Goal: Task Accomplishment & Management: Manage account settings

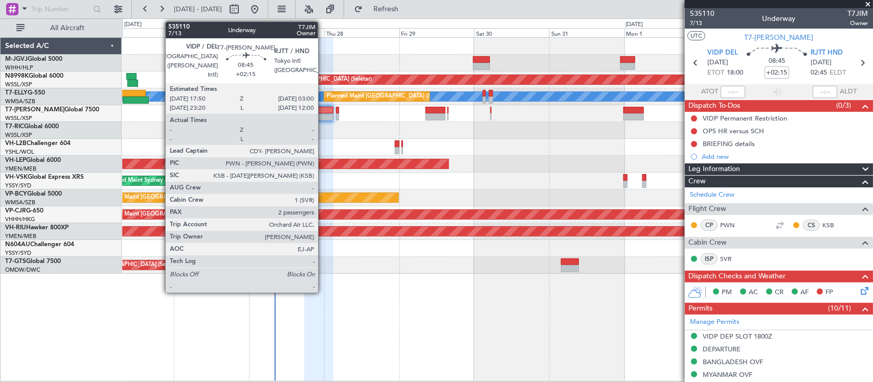
click at [323, 116] on div at bounding box center [318, 116] width 29 height 7
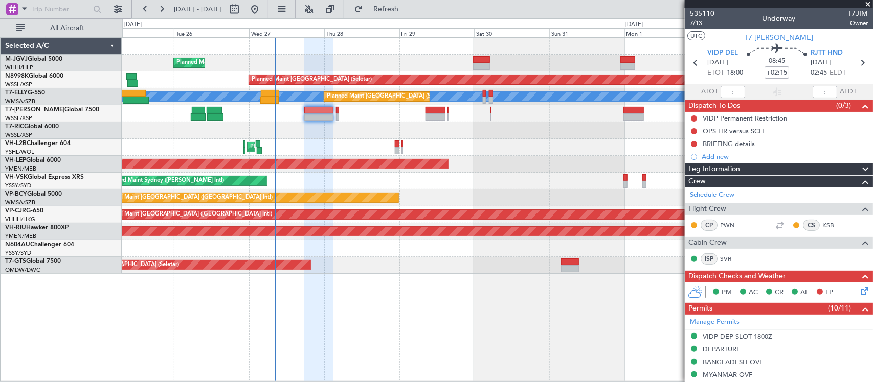
type input "[PERSON_NAME] (BTA)"
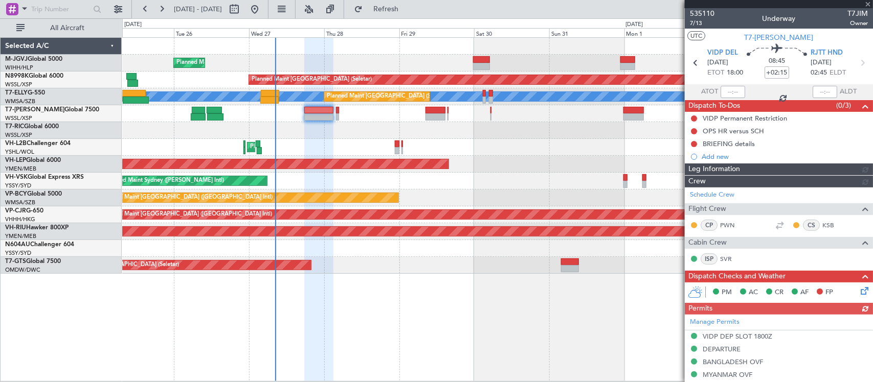
type input "[PERSON_NAME] (BTA)"
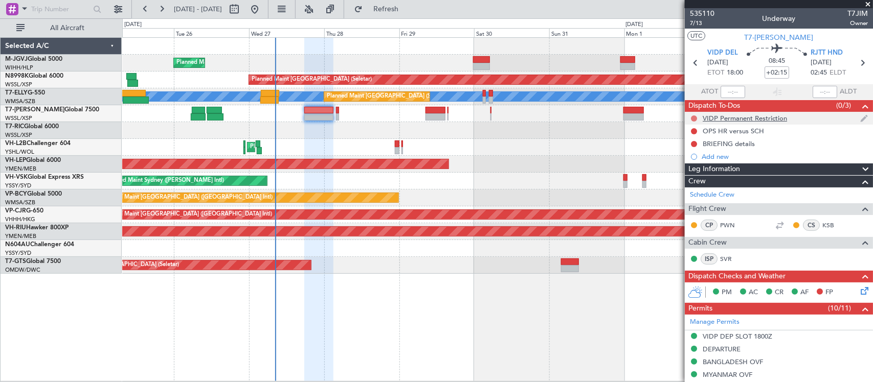
click at [691, 116] on button at bounding box center [694, 119] width 6 height 6
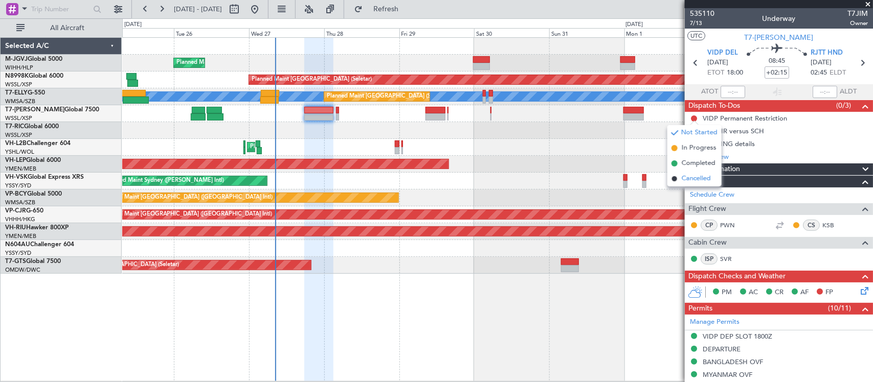
click at [682, 177] on span "Cancelled" at bounding box center [695, 179] width 29 height 10
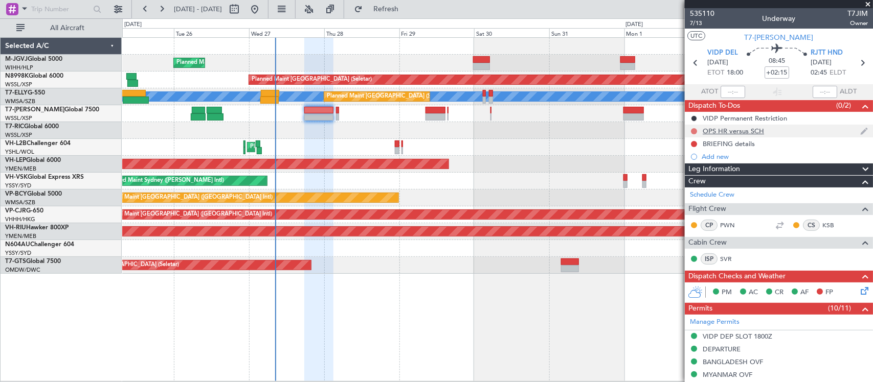
click at [691, 130] on button at bounding box center [694, 131] width 6 height 6
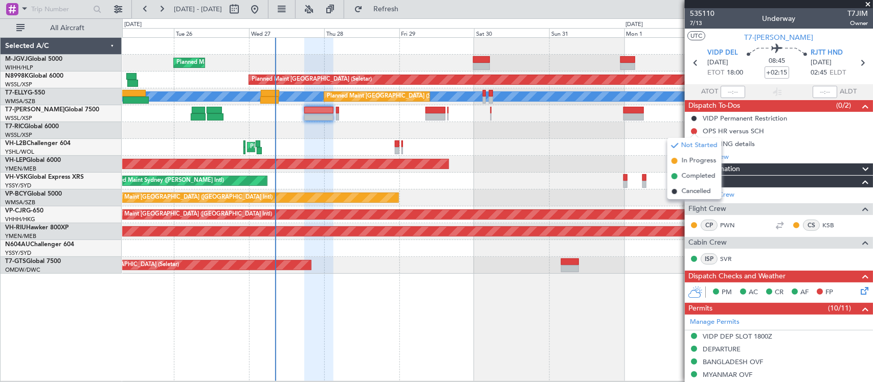
click at [680, 195] on li "Cancelled" at bounding box center [694, 191] width 54 height 15
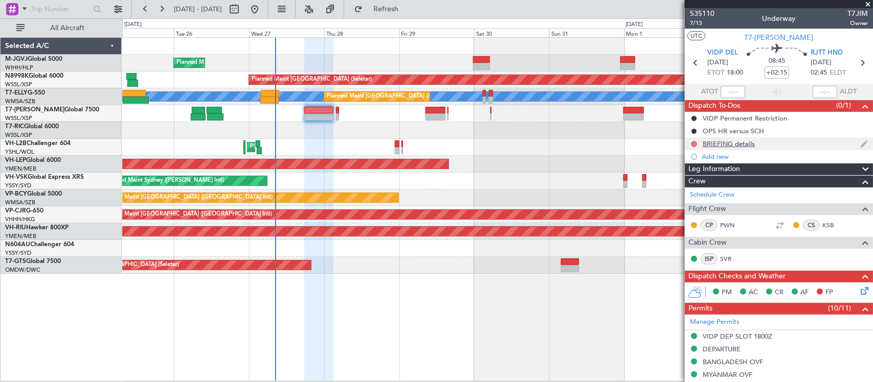
click at [694, 144] on button at bounding box center [694, 144] width 6 height 6
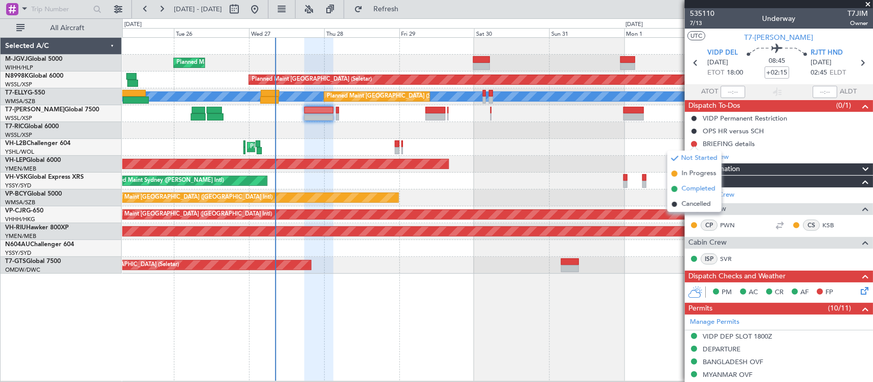
click at [685, 190] on span "Completed" at bounding box center [698, 189] width 34 height 10
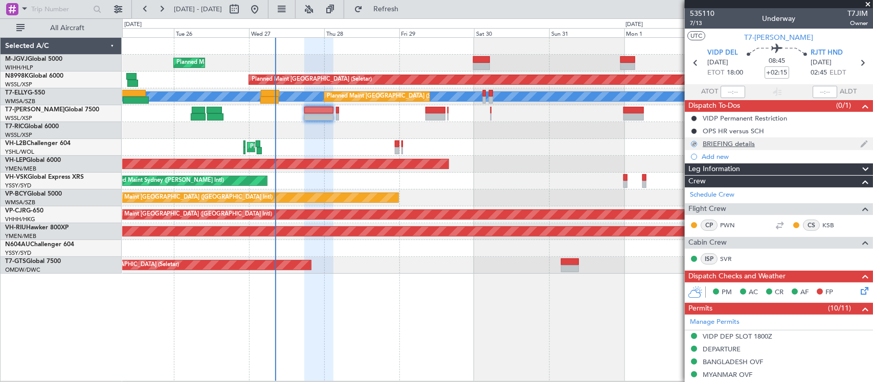
click at [721, 145] on div "BRIEFING details" at bounding box center [728, 144] width 52 height 9
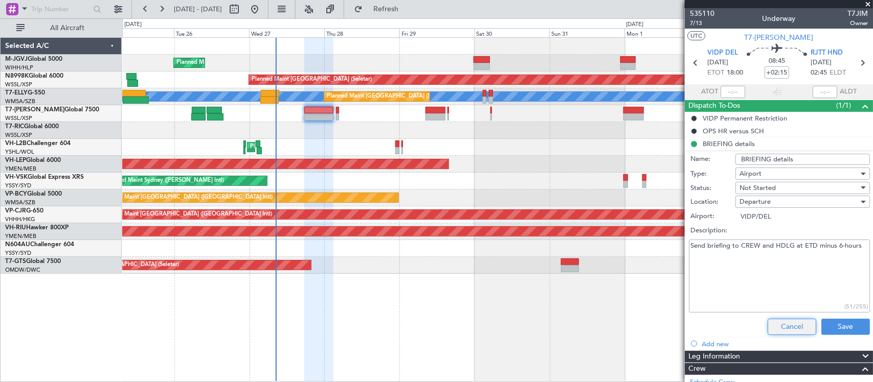
click at [786, 320] on button "Cancel" at bounding box center [791, 327] width 49 height 16
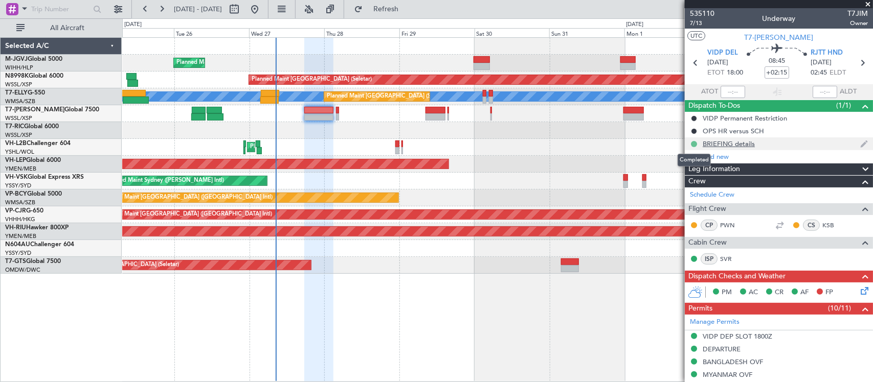
click at [693, 141] on button at bounding box center [694, 144] width 6 height 6
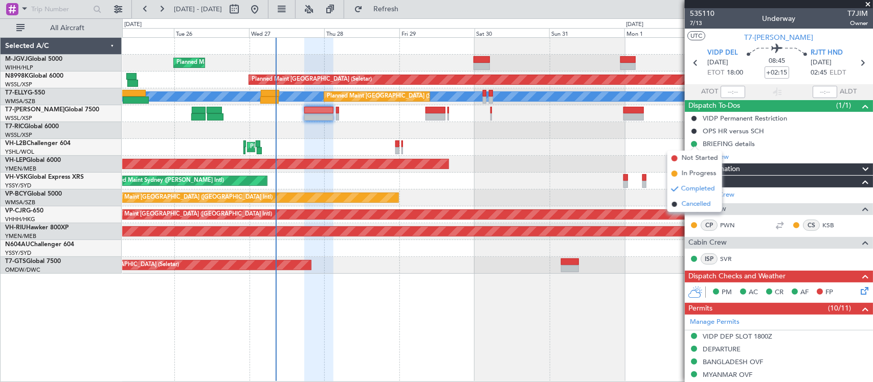
click at [696, 203] on span "Cancelled" at bounding box center [695, 204] width 29 height 10
click at [858, 290] on icon at bounding box center [862, 289] width 8 height 8
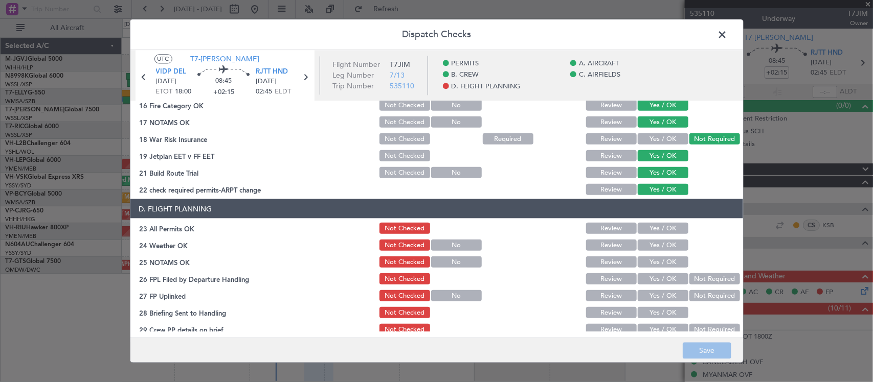
scroll to position [368, 0]
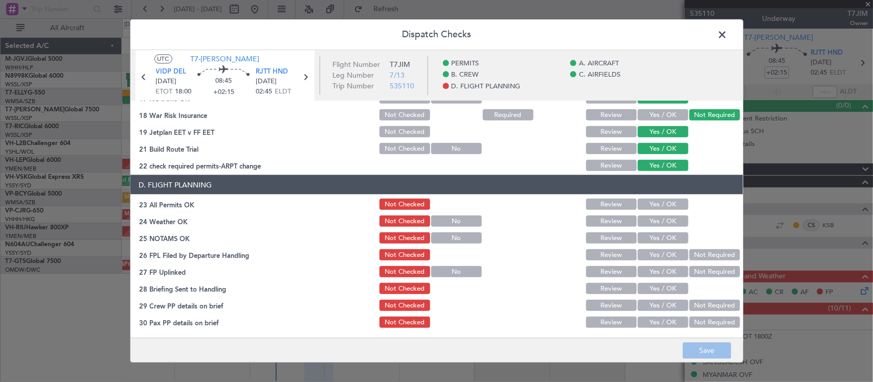
click at [651, 202] on button "Yes / OK" at bounding box center [662, 204] width 51 height 11
click at [655, 222] on button "Yes / OK" at bounding box center [662, 221] width 51 height 11
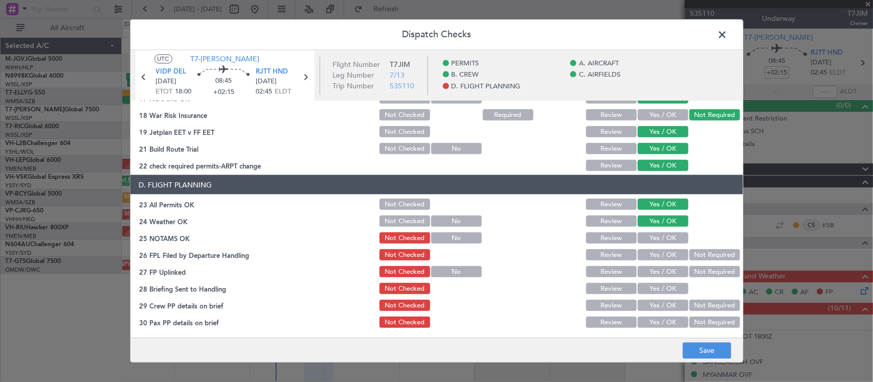
click at [657, 240] on button "Yes / OK" at bounding box center [662, 238] width 51 height 11
click at [659, 253] on button "Yes / OK" at bounding box center [662, 254] width 51 height 11
click at [689, 269] on button "Not Required" at bounding box center [714, 271] width 51 height 11
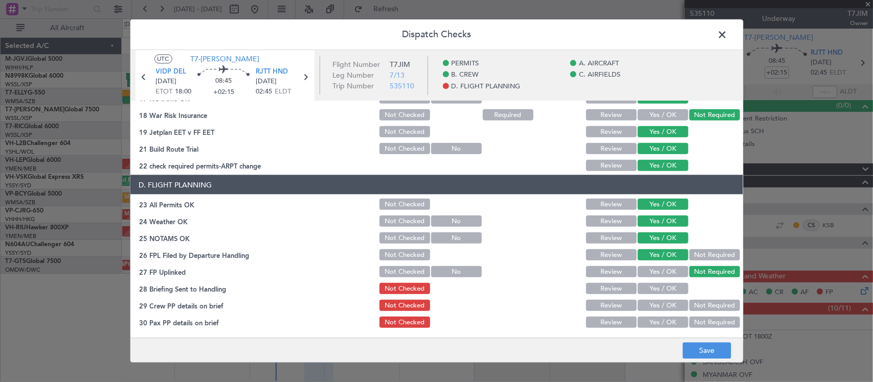
click at [645, 283] on button "Yes / OK" at bounding box center [662, 288] width 51 height 11
drag, startPoint x: 656, startPoint y: 269, endPoint x: 674, endPoint y: 265, distance: 18.4
click at [657, 268] on button "Yes / OK" at bounding box center [662, 271] width 51 height 11
click at [704, 254] on button "Not Required" at bounding box center [714, 254] width 51 height 11
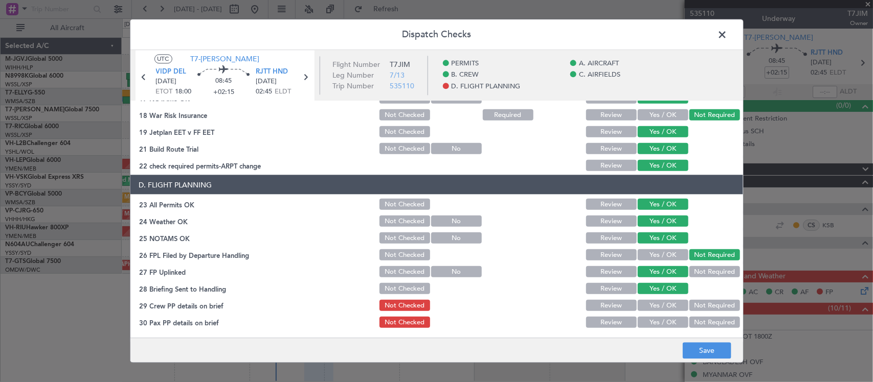
click at [640, 305] on button "Yes / OK" at bounding box center [662, 305] width 51 height 11
click at [644, 317] on button "Yes / OK" at bounding box center [662, 322] width 51 height 11
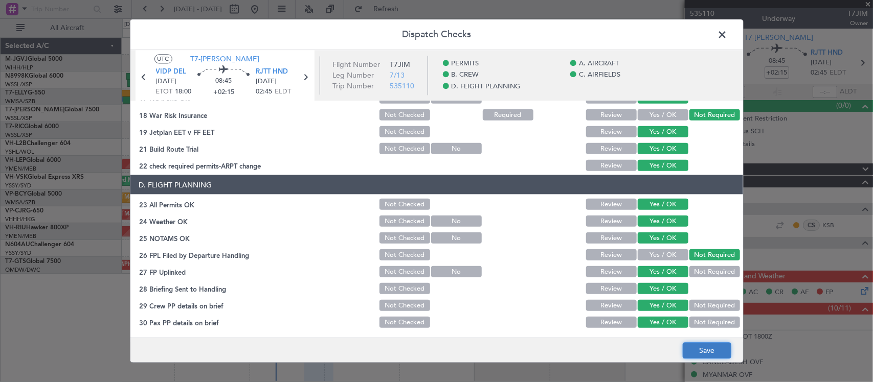
click at [689, 347] on button "Save" at bounding box center [706, 351] width 49 height 16
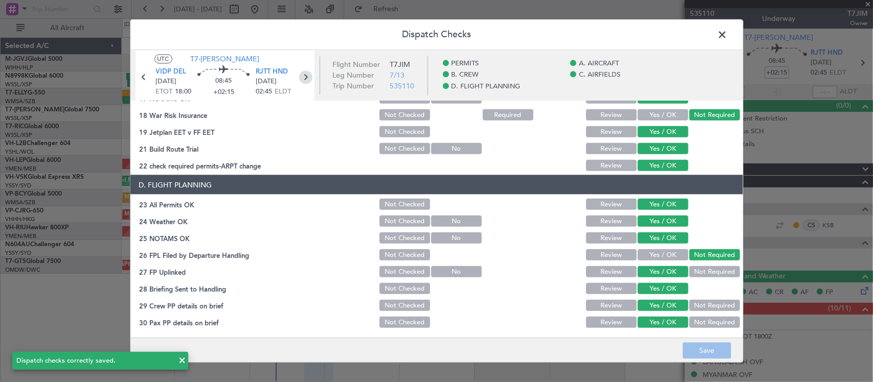
click at [307, 79] on icon at bounding box center [305, 77] width 13 height 13
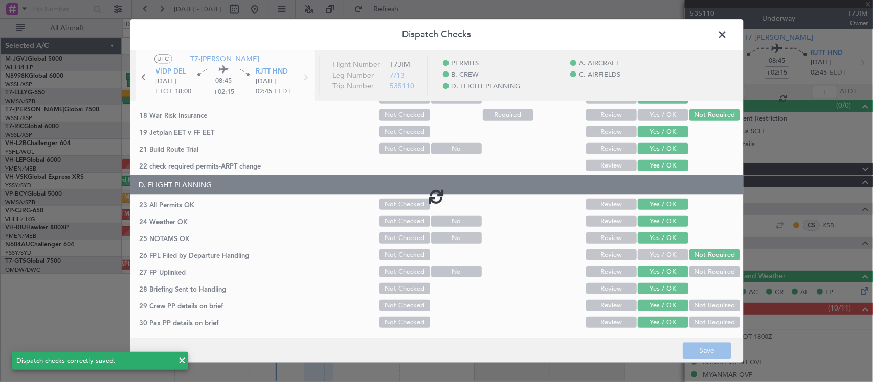
type input "+00:05"
type input "0"
type input "+00:05"
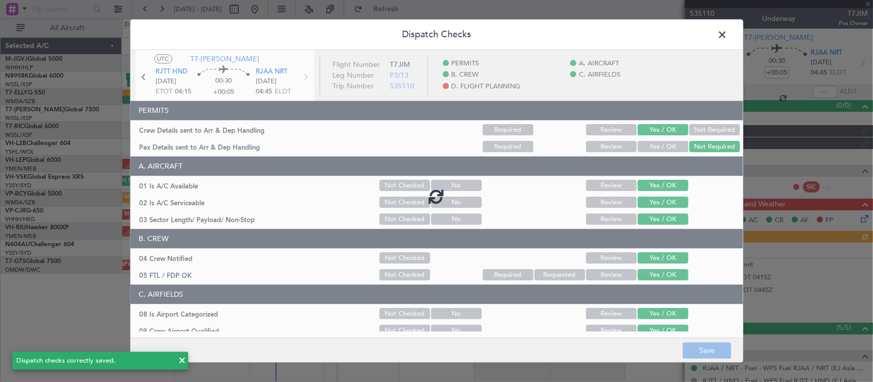
type input "[PERSON_NAME] (BTA)"
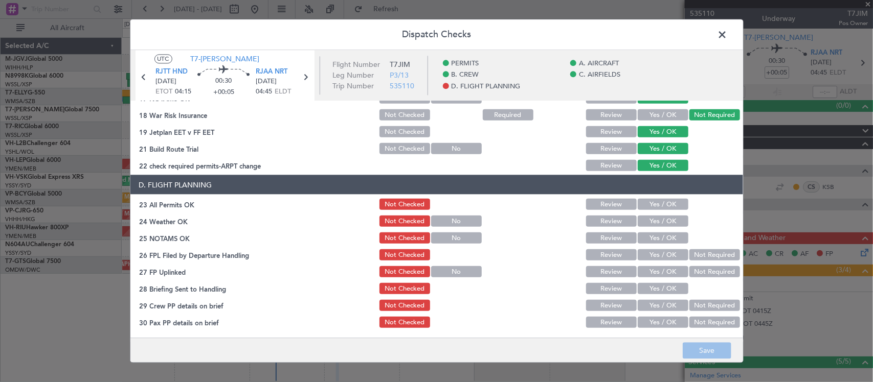
click at [663, 204] on button "Yes / OK" at bounding box center [662, 204] width 51 height 11
click at [663, 225] on button "Yes / OK" at bounding box center [662, 221] width 51 height 11
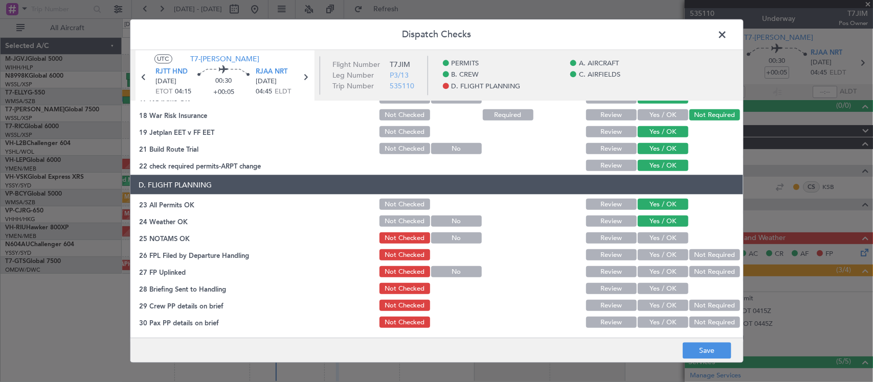
click at [667, 239] on button "Yes / OK" at bounding box center [662, 238] width 51 height 11
drag, startPoint x: 701, startPoint y: 256, endPoint x: 663, endPoint y: 274, distance: 41.6
click at [701, 257] on button "Not Required" at bounding box center [714, 254] width 51 height 11
click at [662, 276] on button "Yes / OK" at bounding box center [662, 271] width 51 height 11
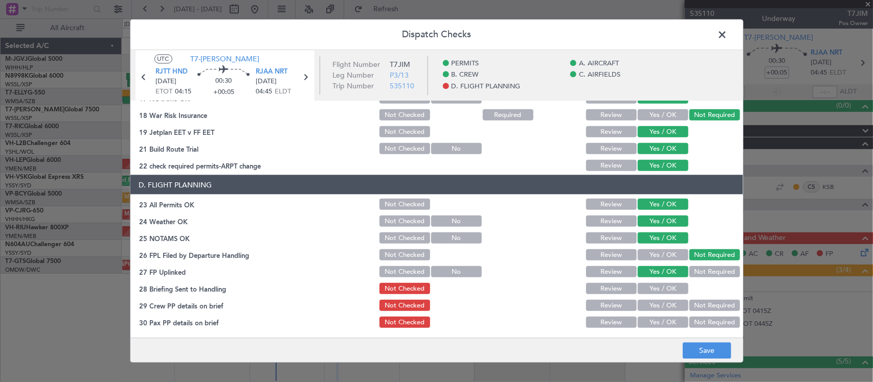
click at [657, 289] on button "Yes / OK" at bounding box center [662, 288] width 51 height 11
click at [657, 304] on button "Yes / OK" at bounding box center [662, 305] width 51 height 11
click at [693, 321] on button "Not Required" at bounding box center [714, 322] width 51 height 11
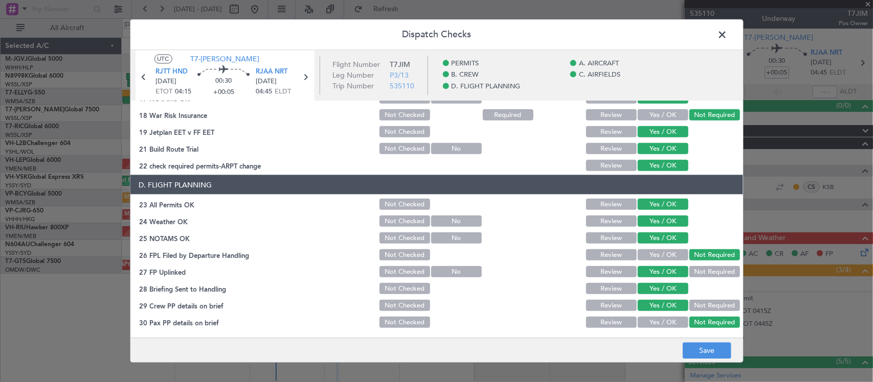
scroll to position [261, 0]
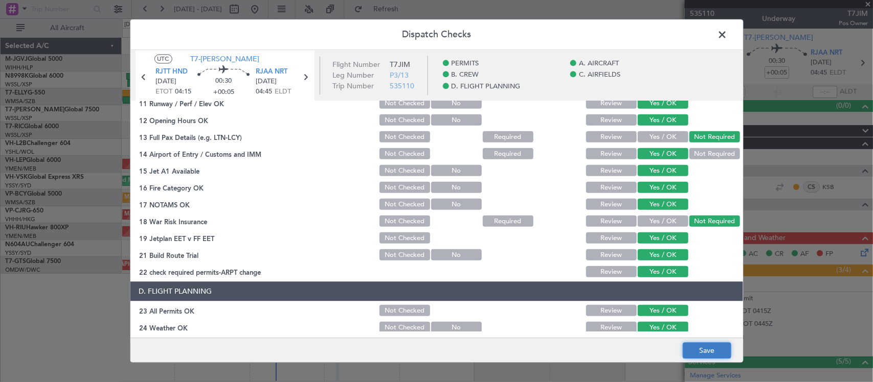
click at [696, 356] on button "Save" at bounding box center [706, 351] width 49 height 16
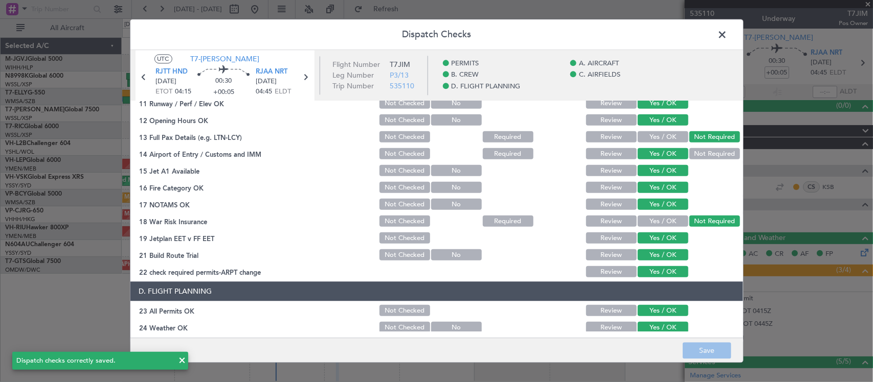
click at [727, 36] on span at bounding box center [727, 37] width 0 height 20
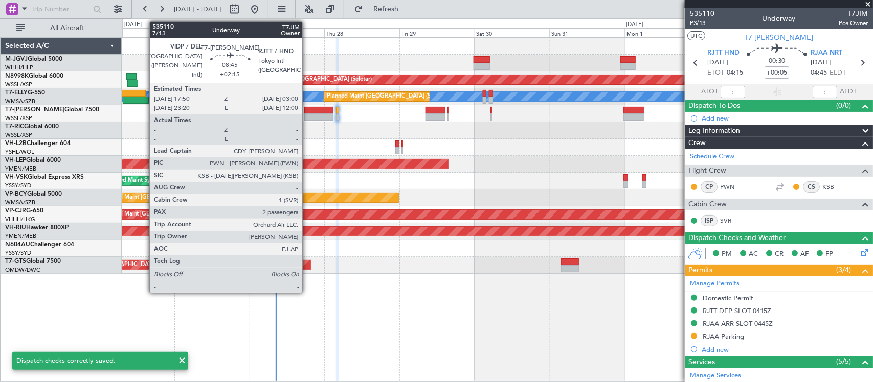
click at [307, 116] on div at bounding box center [318, 116] width 29 height 7
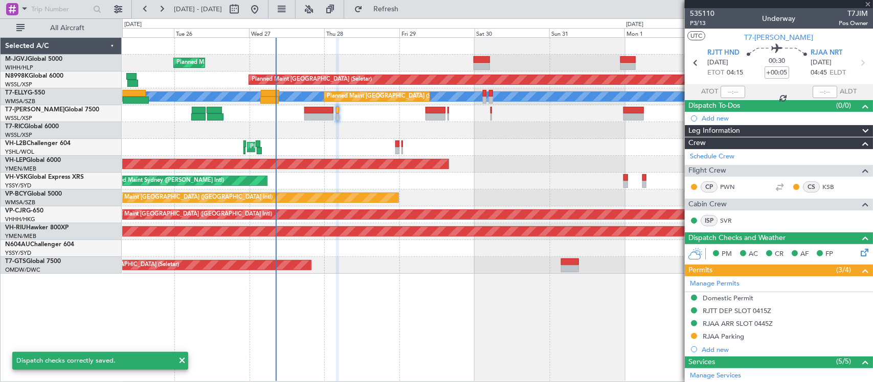
type input "+02:15"
type input "2"
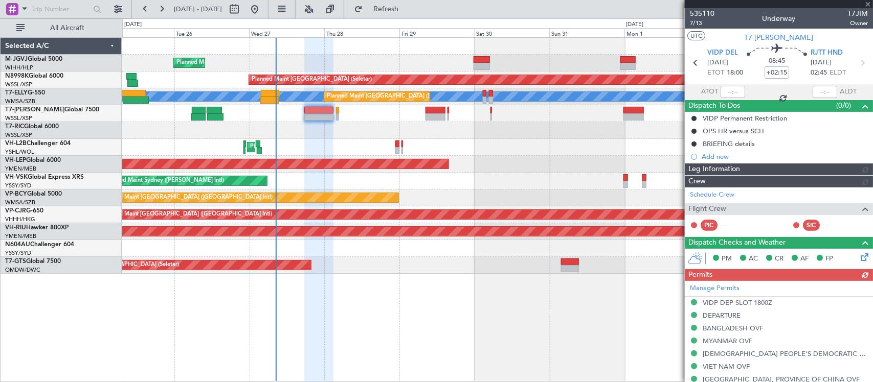
type input "[PERSON_NAME] (BTA)"
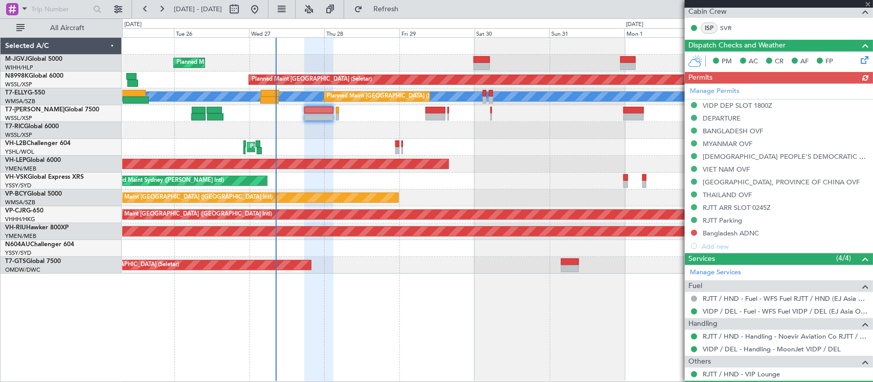
scroll to position [305, 0]
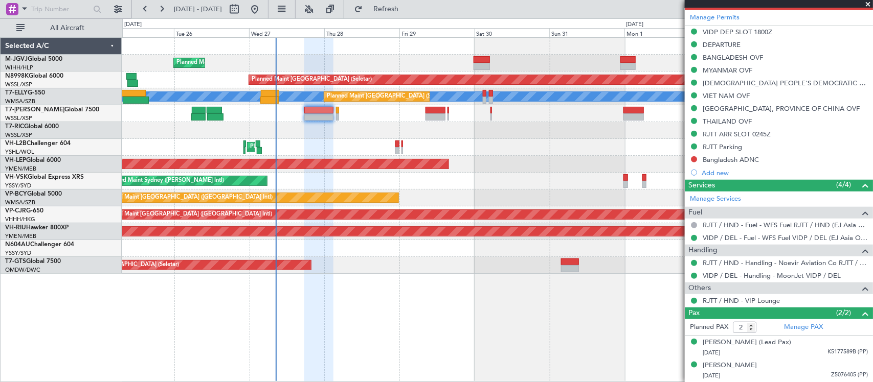
click at [494, 193] on div "Planned Maint [GEOGRAPHIC_DATA] (Halim Intl) Planned Maint [GEOGRAPHIC_DATA] (S…" at bounding box center [497, 156] width 750 height 236
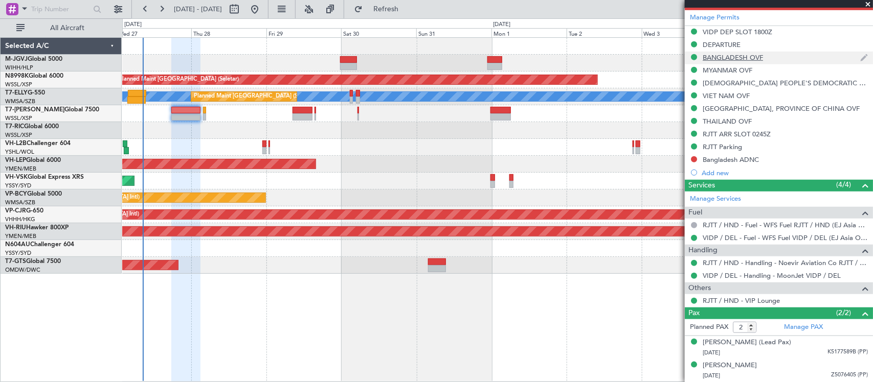
click at [725, 59] on div "BANGLADESH OVF" at bounding box center [732, 57] width 60 height 9
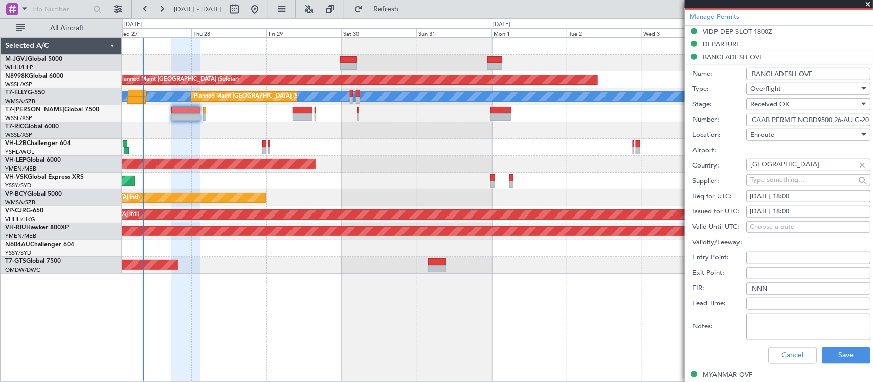
click at [789, 123] on input "CAAB PERMIT NOBD9500,26-AU G-2025" at bounding box center [808, 120] width 124 height 12
click at [788, 356] on button "Cancel" at bounding box center [792, 356] width 49 height 16
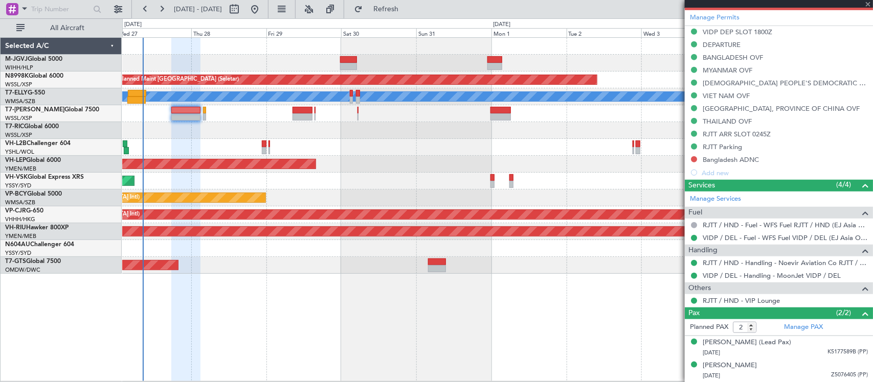
type input "[PERSON_NAME] (BTA)"
click at [729, 151] on mat-tooltip-component "RJTT Parking" at bounding box center [722, 164] width 52 height 27
click at [749, 146] on div "RJTT Parking" at bounding box center [778, 147] width 188 height 13
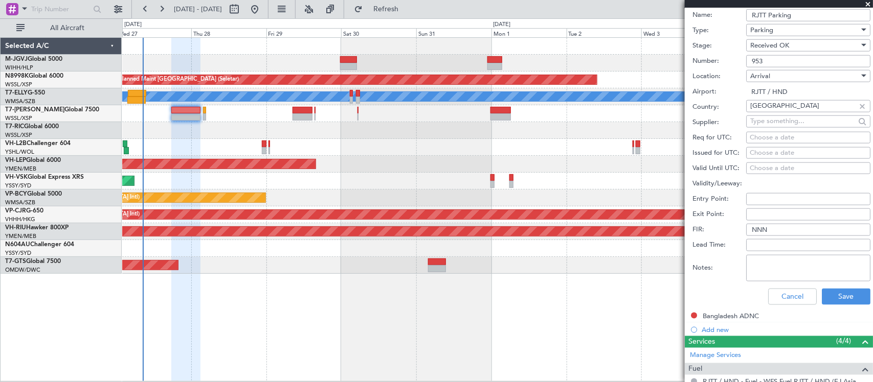
scroll to position [611, 0]
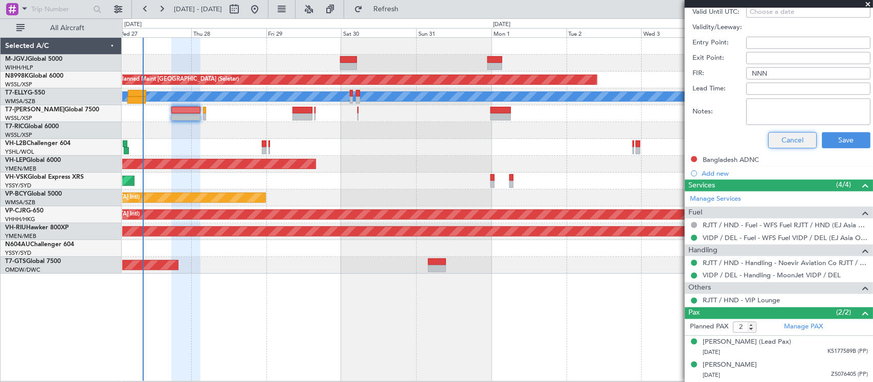
click at [791, 136] on button "Cancel" at bounding box center [792, 140] width 49 height 16
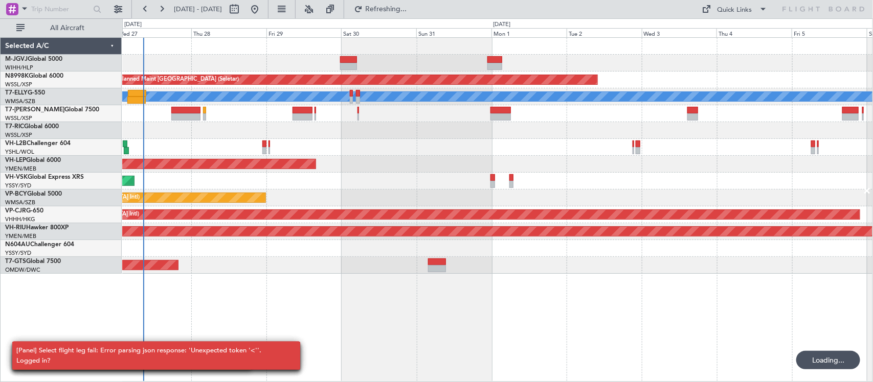
scroll to position [0, 0]
